Goal: Information Seeking & Learning: Learn about a topic

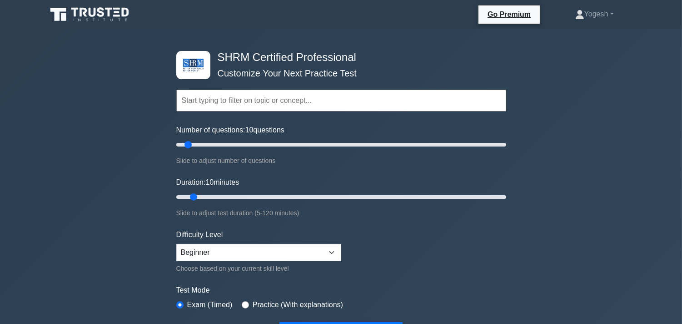
click at [448, 97] on input "text" at bounding box center [341, 101] width 330 height 22
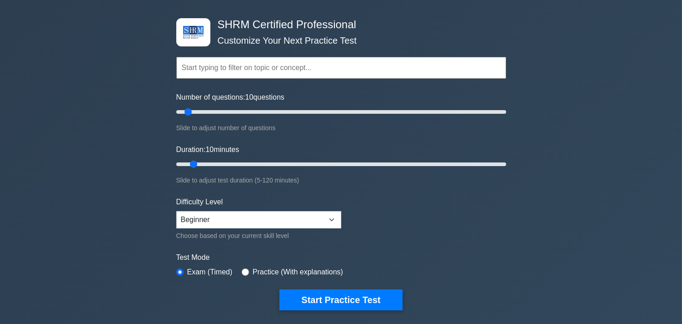
scroll to position [50, 0]
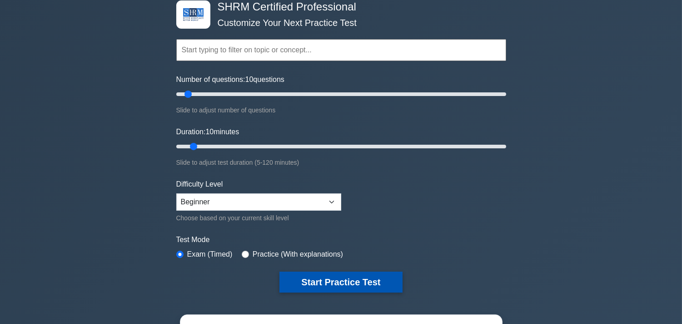
click at [332, 281] on button "Start Practice Test" at bounding box center [341, 281] width 123 height 21
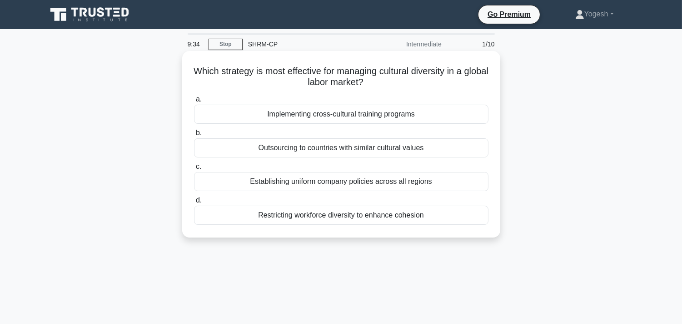
click at [312, 185] on div "Establishing uniform company policies across all regions" at bounding box center [341, 181] width 295 height 19
click at [194, 170] on input "c. Establishing uniform company policies across all regions" at bounding box center [194, 167] width 0 height 6
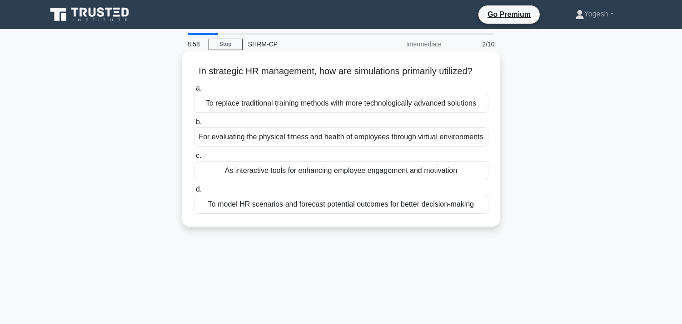
click at [302, 171] on div "As interactive tools for enhancing employee engagement and motivation" at bounding box center [341, 170] width 295 height 19
click at [194, 159] on input "c. As interactive tools for enhancing employee engagement and motivation" at bounding box center [194, 156] width 0 height 6
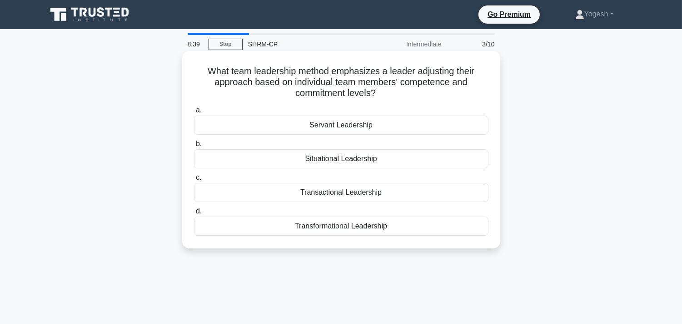
click at [319, 160] on div "Situational Leadership" at bounding box center [341, 158] width 295 height 19
click at [194, 147] on input "b. Situational Leadership" at bounding box center [194, 144] width 0 height 6
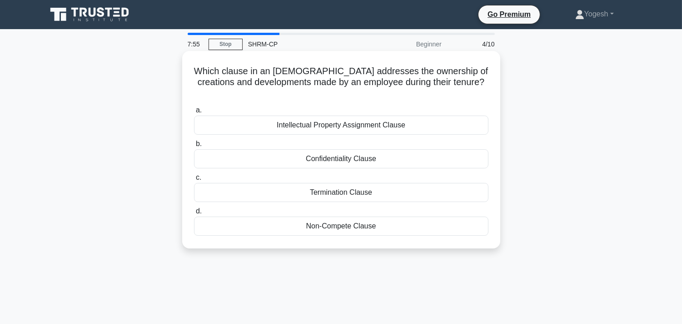
click at [329, 161] on div "Confidentiality Clause" at bounding box center [341, 158] width 295 height 19
click at [194, 147] on input "b. Confidentiality Clause" at bounding box center [194, 144] width 0 height 6
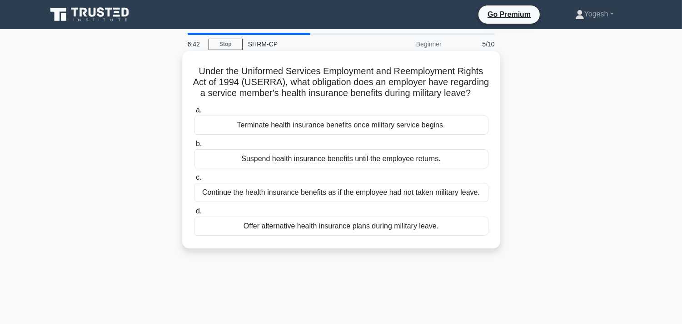
click at [366, 235] on div "Offer alternative health insurance plans during military leave." at bounding box center [341, 225] width 295 height 19
click at [194, 214] on input "d. Offer alternative health insurance plans during military leave." at bounding box center [194, 211] width 0 height 6
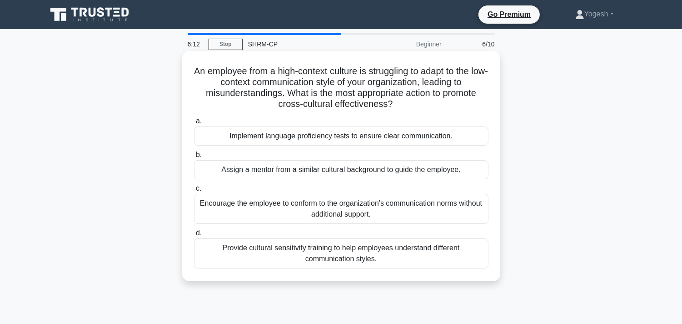
click at [291, 205] on div "Encourage the employee to conform to the organization's communication norms wit…" at bounding box center [341, 209] width 295 height 30
click at [194, 191] on input "c. Encourage the employee to conform to the organization's communication norms …" at bounding box center [194, 188] width 0 height 6
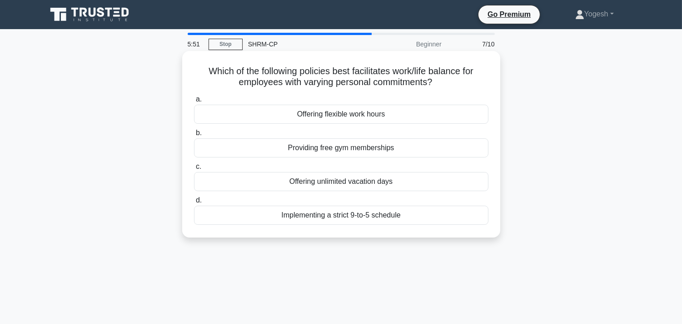
drag, startPoint x: 334, startPoint y: 114, endPoint x: 352, endPoint y: 120, distance: 18.8
click at [336, 114] on div "Offering flexible work hours" at bounding box center [341, 114] width 295 height 19
click at [265, 116] on div "Offering flexible work hours" at bounding box center [341, 114] width 295 height 19
click at [194, 102] on input "a. Offering flexible work hours" at bounding box center [194, 99] width 0 height 6
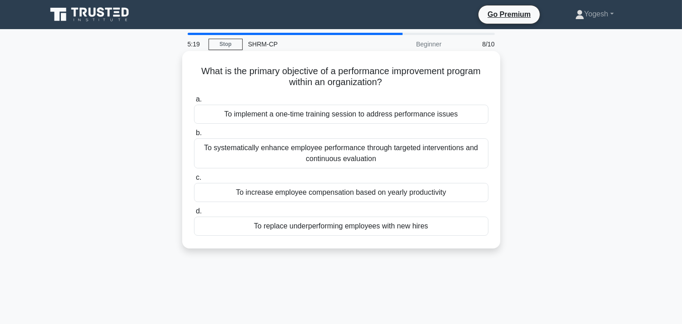
click at [325, 153] on div "To systematically enhance employee performance through targeted interventions a…" at bounding box center [341, 153] width 295 height 30
click at [194, 136] on input "b. To systematically enhance employee performance through targeted intervention…" at bounding box center [194, 133] width 0 height 6
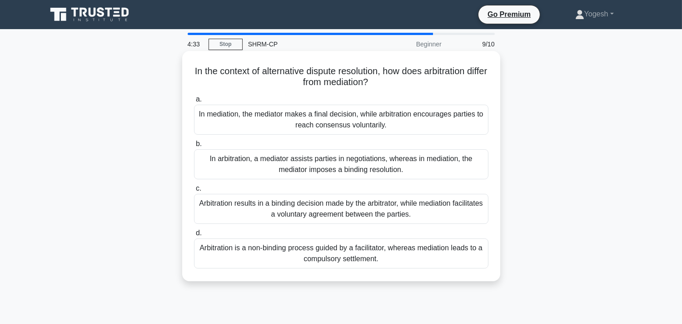
click at [408, 165] on div "In arbitration, a mediator assists parties in negotiations, whereas in mediatio…" at bounding box center [341, 164] width 295 height 30
click at [194, 147] on input "b. In arbitration, a mediator assists parties in negotiations, whereas in media…" at bounding box center [194, 144] width 0 height 6
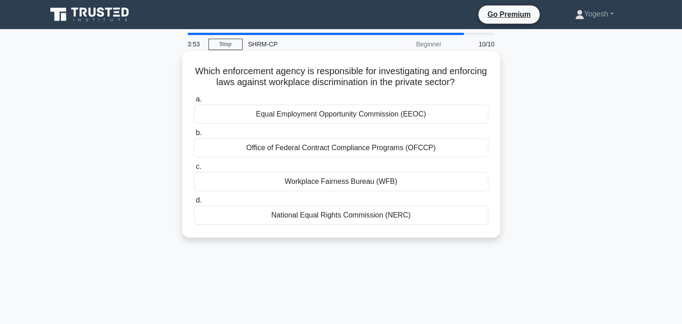
drag, startPoint x: 391, startPoint y: 156, endPoint x: 426, endPoint y: 160, distance: 34.8
click at [392, 156] on div "Office of Federal Contract Compliance Programs (OFCCP)" at bounding box center [341, 147] width 295 height 19
click at [194, 136] on input "b. Office of Federal Contract Compliance Programs (OFCCP)" at bounding box center [194, 133] width 0 height 6
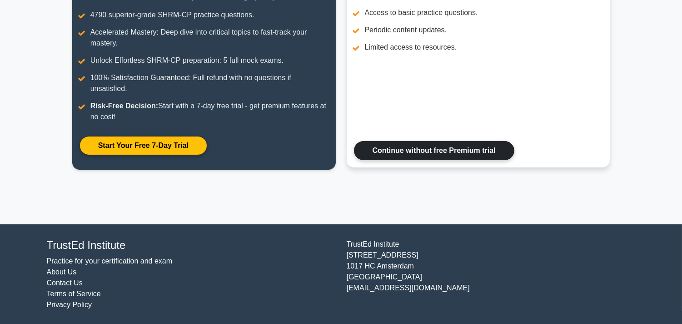
scroll to position [101, 0]
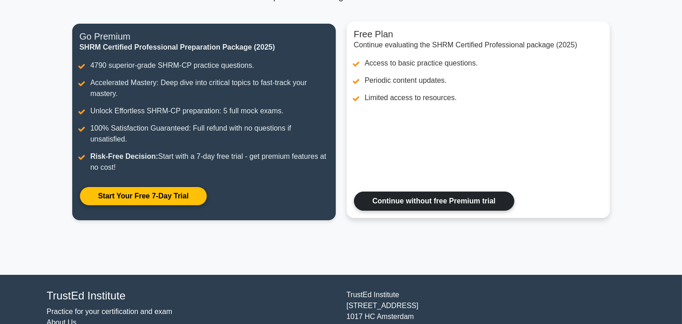
click at [419, 200] on link "Continue without free Premium trial" at bounding box center [434, 200] width 160 height 19
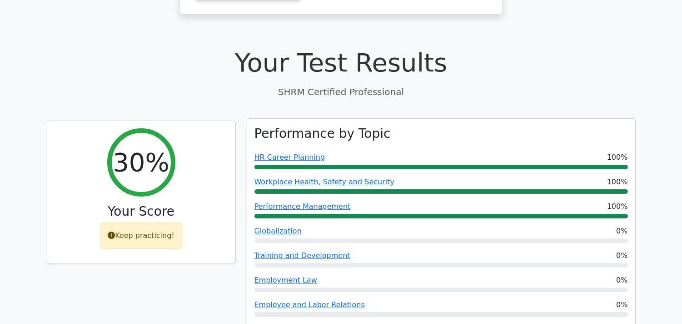
scroll to position [252, 0]
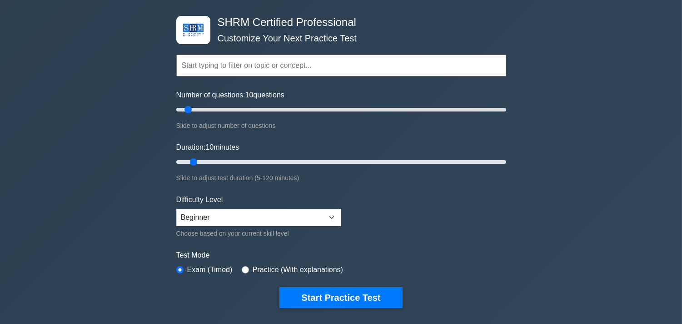
scroll to position [101, 0]
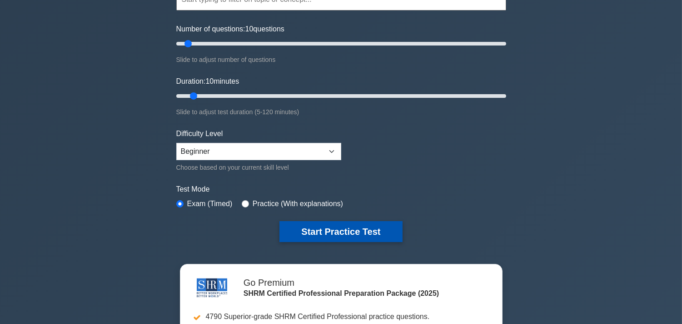
click at [350, 230] on button "Start Practice Test" at bounding box center [341, 231] width 123 height 21
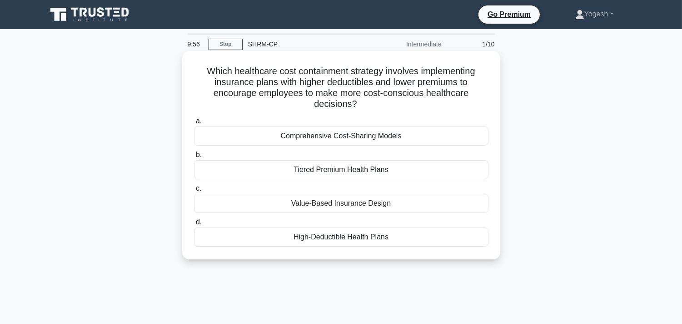
drag, startPoint x: 202, startPoint y: 71, endPoint x: 411, endPoint y: 101, distance: 210.8
click at [411, 101] on h5 "Which healthcare cost containment strategy involves implementing insurance plan…" at bounding box center [341, 87] width 296 height 45
copy h5 "Which healthcare cost containment strategy involves implementing insurance plan…"
click at [274, 238] on div "High-Deductible Health Plans" at bounding box center [341, 236] width 295 height 19
click at [194, 225] on input "d. High-Deductible Health Plans" at bounding box center [194, 222] width 0 height 6
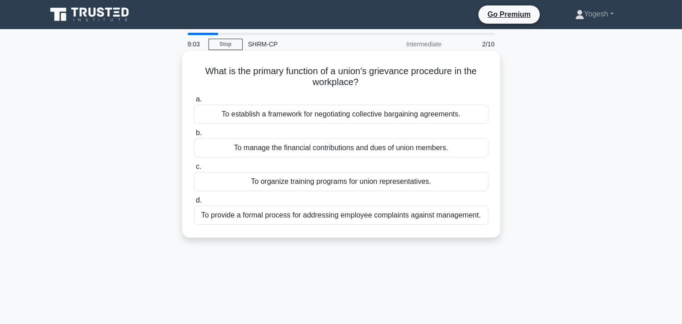
drag, startPoint x: 198, startPoint y: 69, endPoint x: 424, endPoint y: 78, distance: 226.0
click at [424, 78] on h5 "What is the primary function of a union's grievance procedure in the workplace?…" at bounding box center [341, 76] width 296 height 23
copy h5 "What is the primary function of a union's grievance procedure in the workplace?"
click at [210, 215] on div "To provide a formal process for addressing employee complaints against manageme…" at bounding box center [341, 214] width 295 height 19
click at [194, 203] on input "d. To provide a formal process for addressing employee complaints against manag…" at bounding box center [194, 200] width 0 height 6
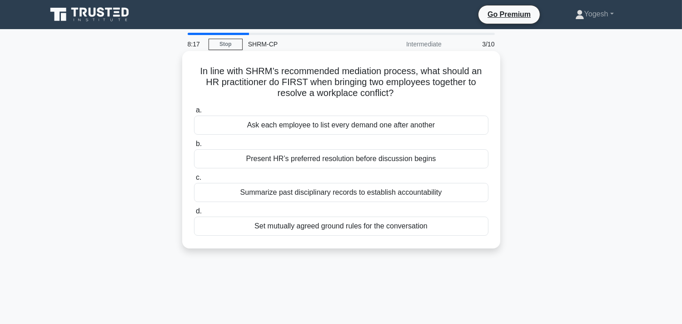
drag, startPoint x: 197, startPoint y: 71, endPoint x: 409, endPoint y: 94, distance: 213.9
click at [409, 94] on h5 "In line with SHRM’s recommended mediation process, what should an HR practition…" at bounding box center [341, 82] width 296 height 34
copy h5 "In line with SHRM’s recommended mediation process, what should an HR practition…"
click at [261, 125] on div "Ask each employee to list every demand one after another" at bounding box center [341, 124] width 295 height 19
click at [194, 113] on input "a. Ask each employee to list every demand one after another" at bounding box center [194, 110] width 0 height 6
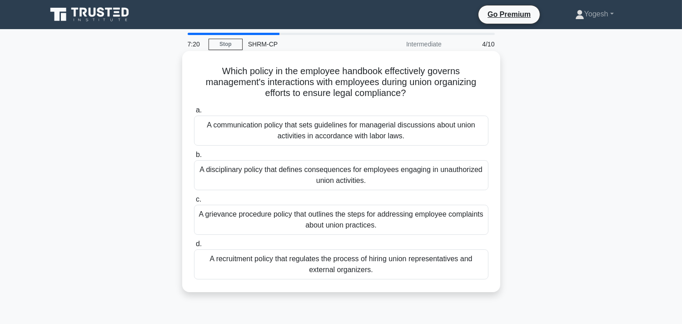
drag, startPoint x: 218, startPoint y: 70, endPoint x: 409, endPoint y: 93, distance: 192.7
click at [409, 93] on h5 "Which policy in the employee handbook effectively governs management's interact…" at bounding box center [341, 82] width 296 height 34
copy h5 "Which policy in the employee handbook effectively governs management's interact…"
click at [228, 174] on div "A disciplinary policy that defines consequences for employees engaging in unaut…" at bounding box center [341, 175] width 295 height 30
click at [194, 158] on input "b. A disciplinary policy that defines consequences for employees engaging in un…" at bounding box center [194, 155] width 0 height 6
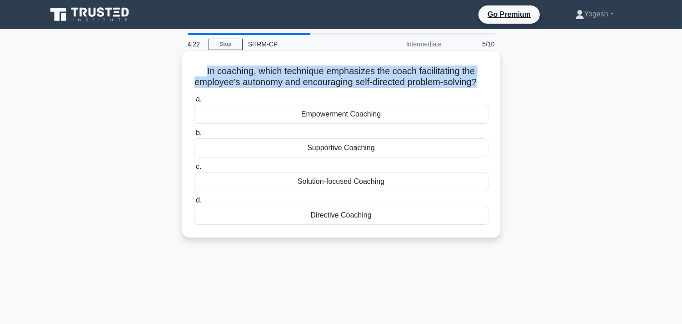
drag, startPoint x: 203, startPoint y: 70, endPoint x: 486, endPoint y: 76, distance: 283.7
click at [486, 76] on h5 "In coaching, which technique emphasizes the coach facilitating the employee's a…" at bounding box center [341, 76] width 296 height 23
copy h5 "In coaching, which technique emphasizes the coach facilitating the employee's a…"
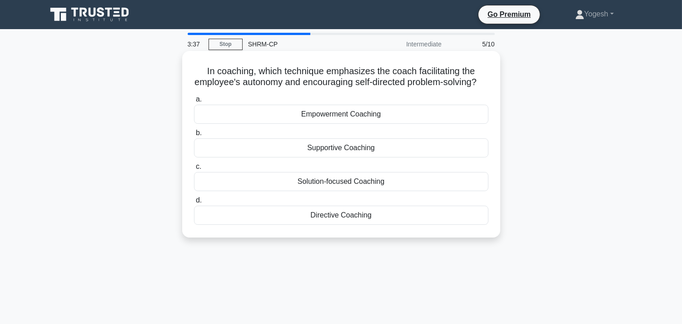
click at [297, 124] on div "Empowerment Coaching" at bounding box center [341, 114] width 295 height 19
click at [194, 102] on input "a. Empowerment Coaching" at bounding box center [194, 99] width 0 height 6
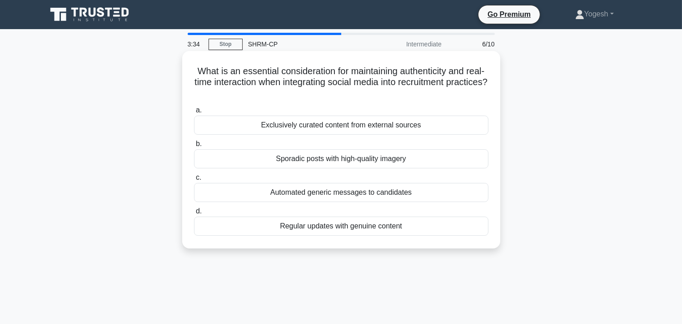
drag, startPoint x: 202, startPoint y: 75, endPoint x: 428, endPoint y: 98, distance: 226.6
click at [428, 98] on h5 "What is an essential consideration for maintaining authenticity and real-time i…" at bounding box center [341, 82] width 296 height 34
copy h5 "What is an essential consideration for maintaining authenticity and real-time i…"
click at [275, 226] on div "Regular updates with genuine content" at bounding box center [341, 225] width 295 height 19
click at [194, 214] on input "d. Regular updates with genuine content" at bounding box center [194, 211] width 0 height 6
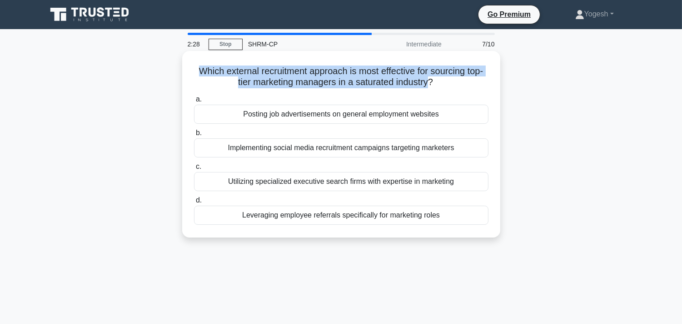
drag, startPoint x: 191, startPoint y: 69, endPoint x: 430, endPoint y: 85, distance: 240.0
click at [430, 85] on div "Which external recruitment approach is most effective for sourcing top-tier mar…" at bounding box center [341, 144] width 311 height 179
copy h5 "Which external recruitment approach is most effective for sourcing top-tier mar…"
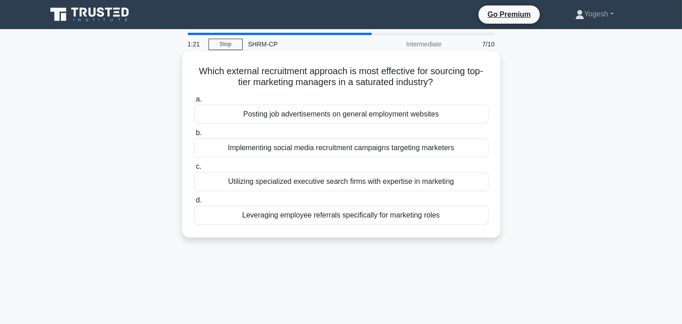
click at [334, 221] on div "Leveraging employee referrals specifically for marketing roles" at bounding box center [341, 214] width 295 height 19
click at [194, 203] on input "d. Leveraging employee referrals specifically for marketing roles" at bounding box center [194, 200] width 0 height 6
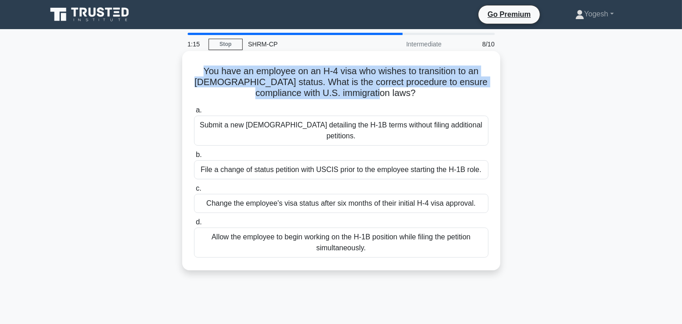
drag, startPoint x: 191, startPoint y: 67, endPoint x: 369, endPoint y: 100, distance: 180.2
click at [416, 98] on div "You have an employee on an H-4 visa who wishes to transition to an H-1B visa st…" at bounding box center [341, 161] width 311 height 212
copy h5 "You have an employee on an H-4 visa who wishes to transition to an H-1B visa st…"
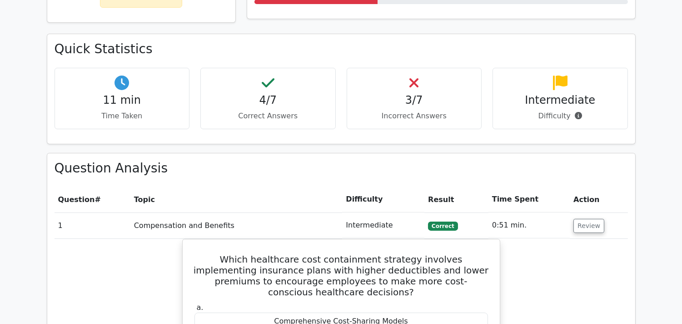
scroll to position [505, 0]
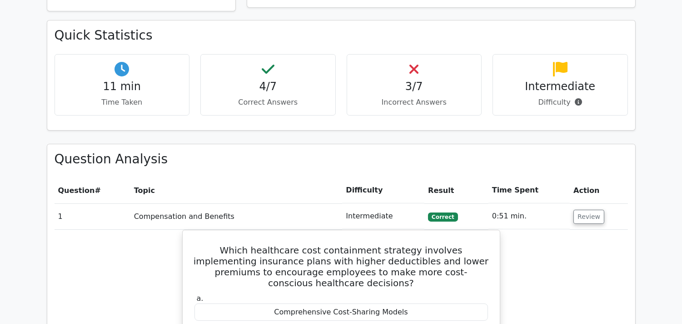
click at [419, 80] on h4 "3/7" at bounding box center [415, 86] width 120 height 13
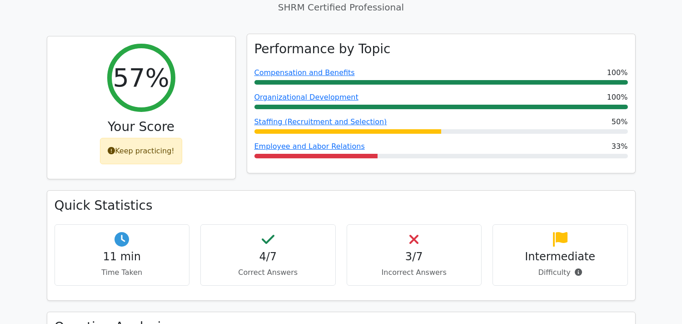
scroll to position [252, 0]
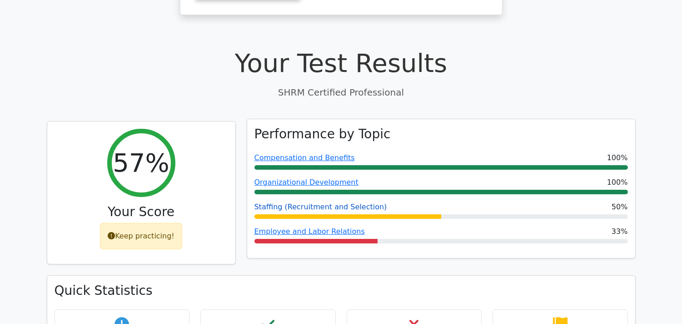
click at [315, 202] on link "Staffing (Recruitment and Selection)" at bounding box center [321, 206] width 133 height 9
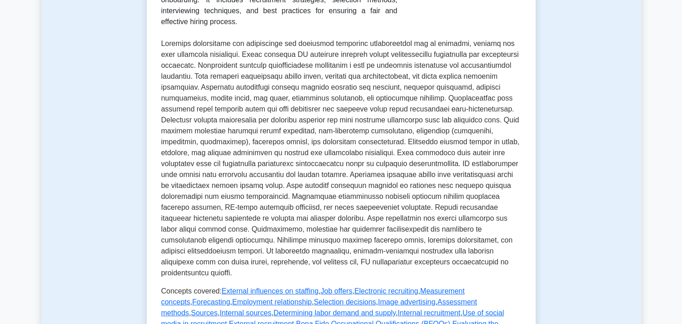
scroll to position [303, 0]
